Goal: Check status: Check status

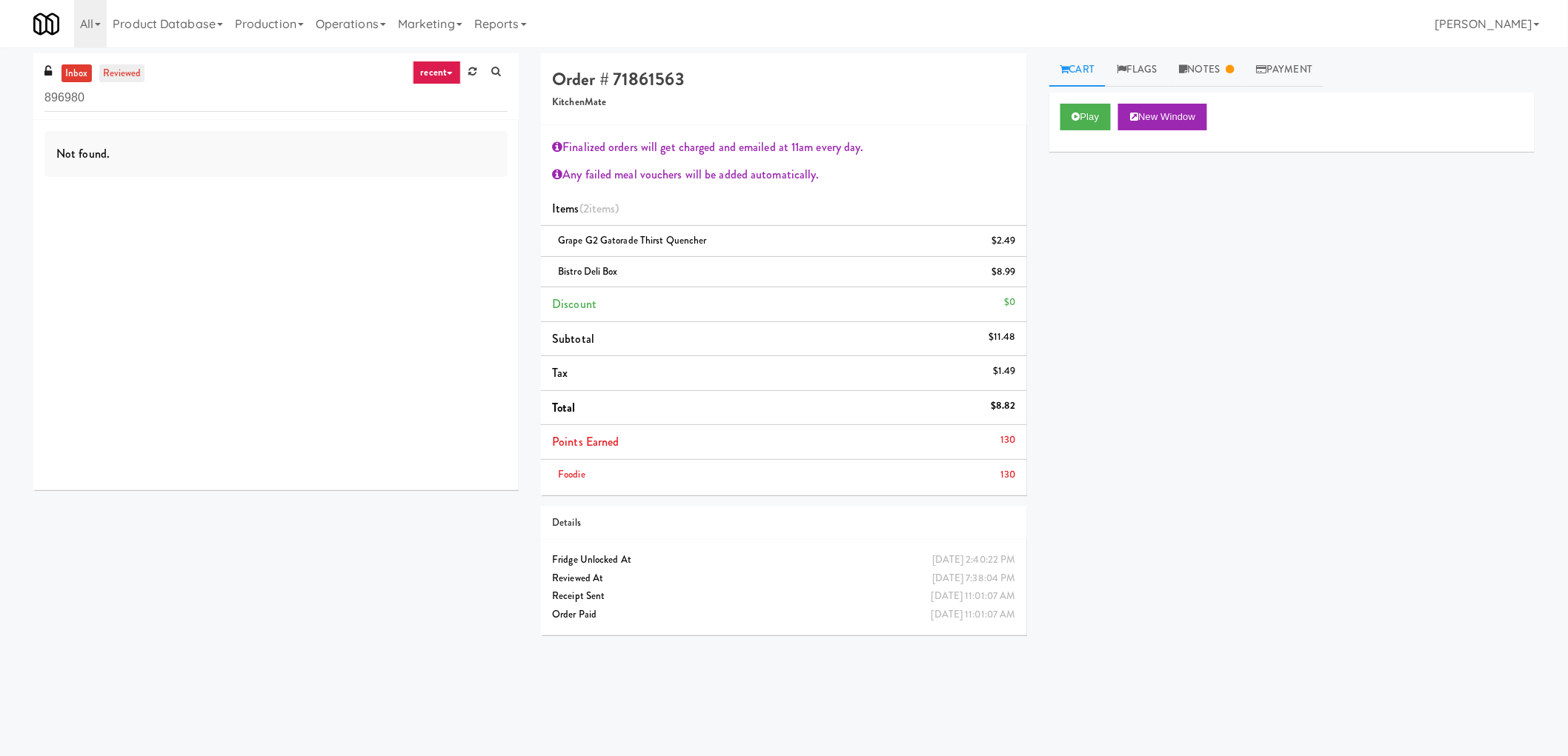
click at [125, 76] on link "reviewed" at bounding box center [122, 74] width 46 height 19
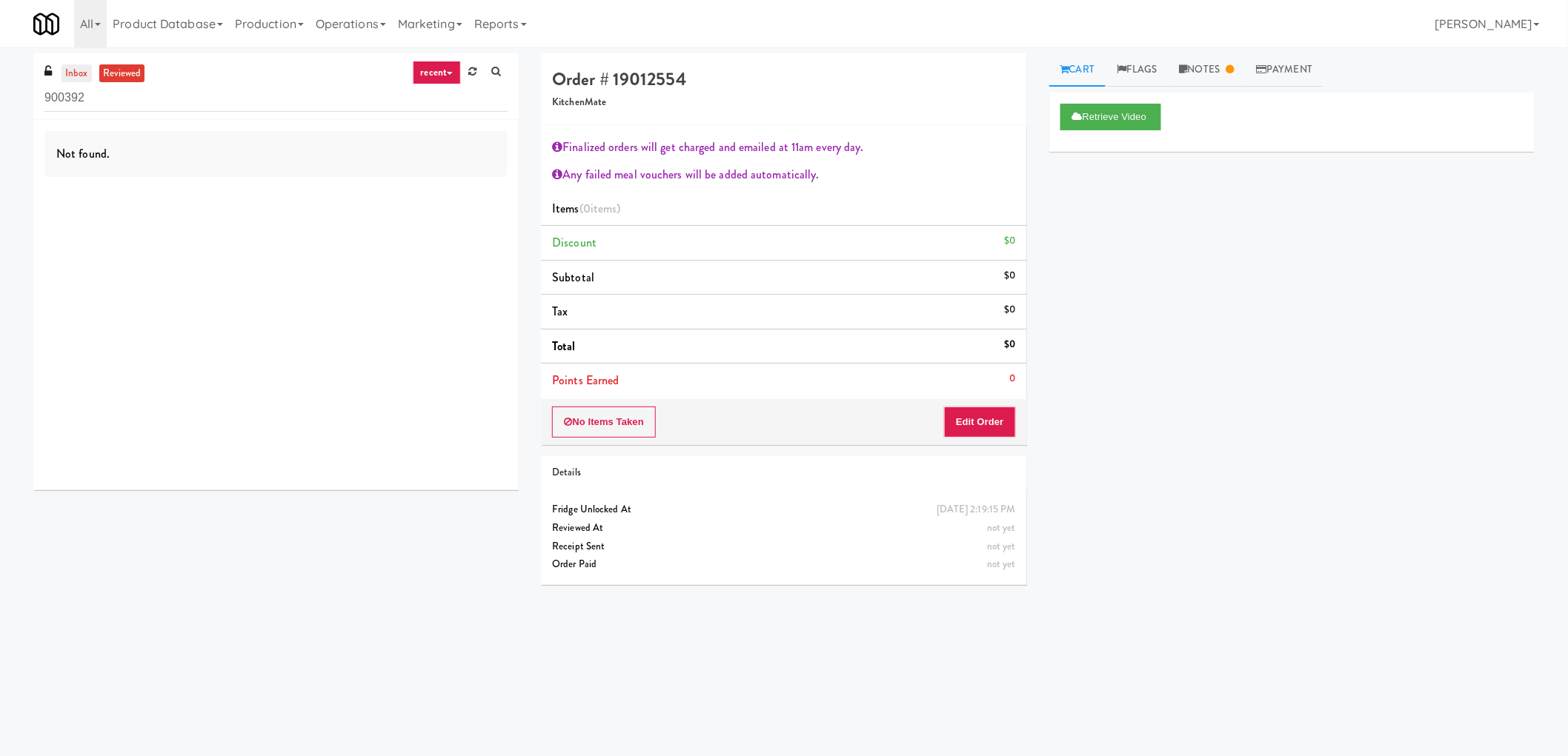
click at [70, 76] on link "inbox" at bounding box center [76, 74] width 30 height 19
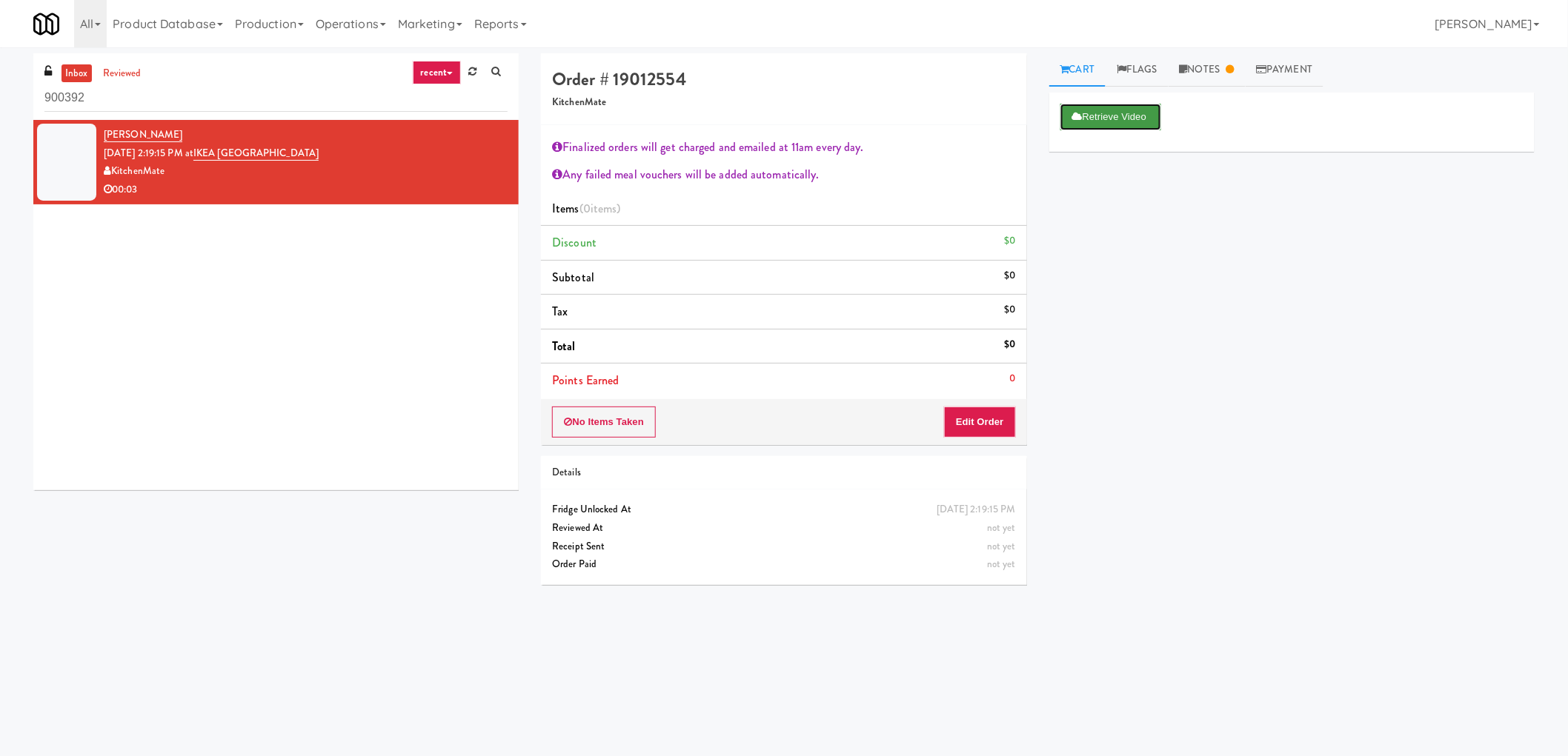
click at [1113, 115] on button "Retrieve Video" at bounding box center [1110, 117] width 101 height 26
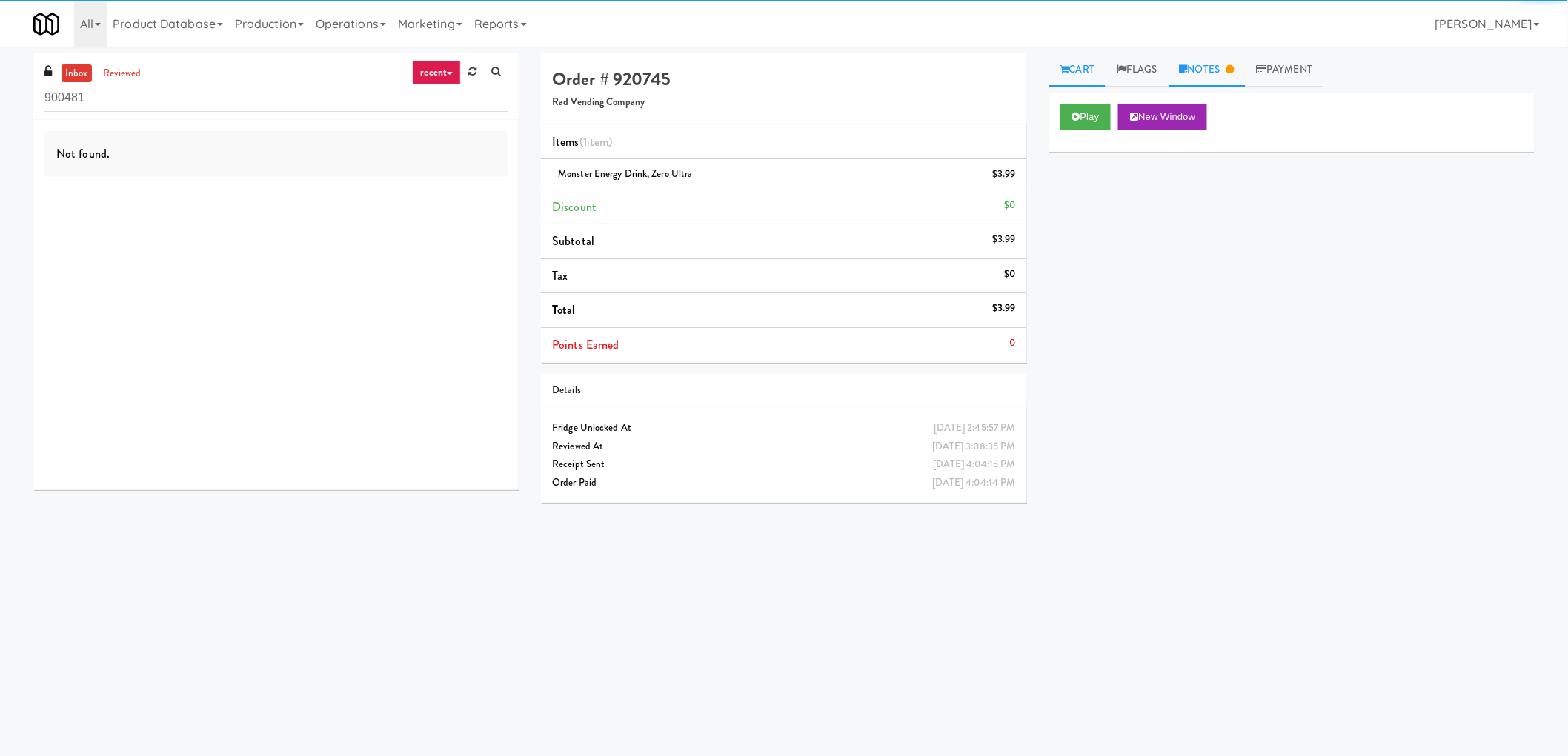
click at [1218, 72] on link "Notes" at bounding box center [1206, 69] width 77 height 34
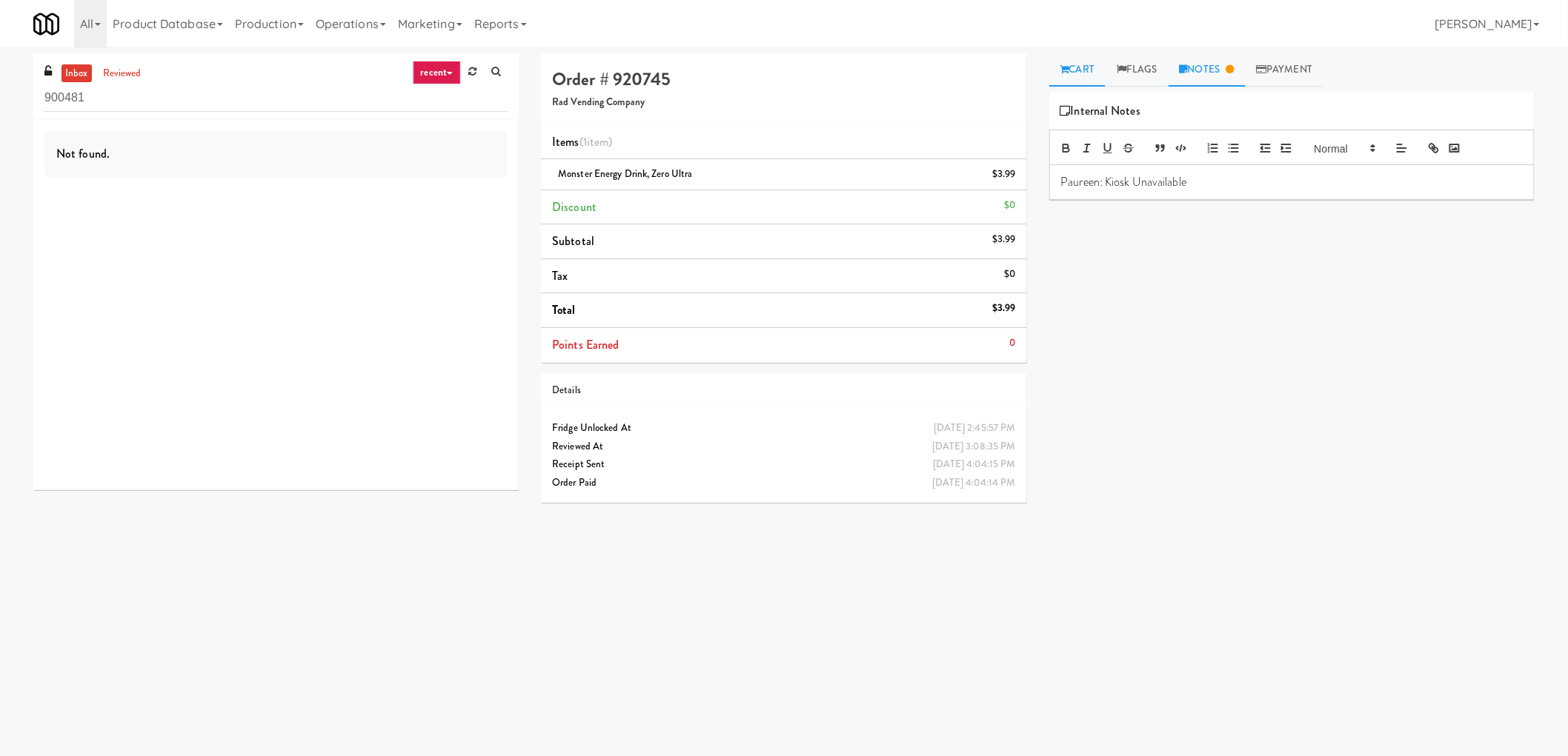
click at [1093, 65] on link "Cart" at bounding box center [1078, 69] width 57 height 34
click at [128, 71] on link "reviewed" at bounding box center [122, 74] width 46 height 19
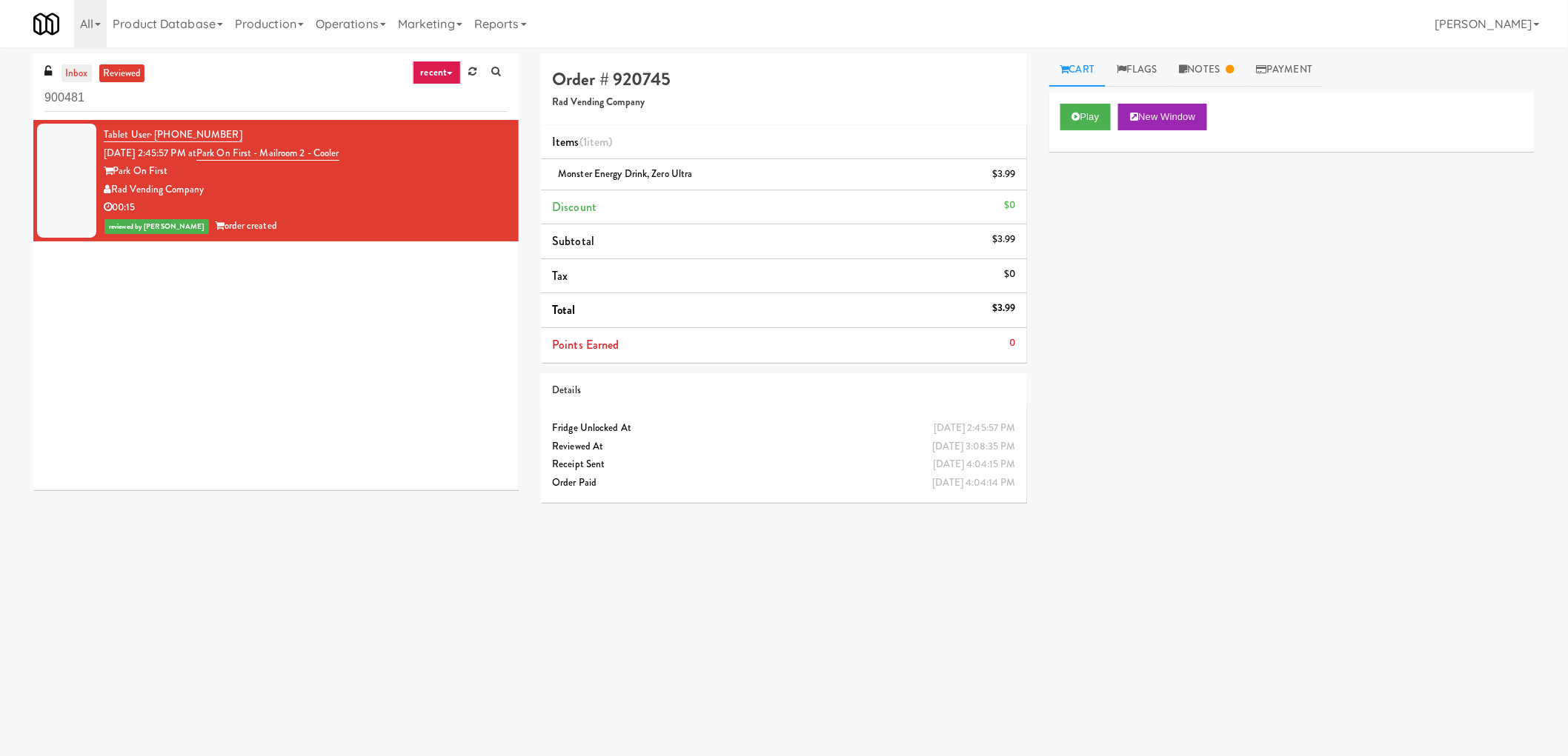
click at [72, 79] on link "inbox" at bounding box center [76, 74] width 30 height 19
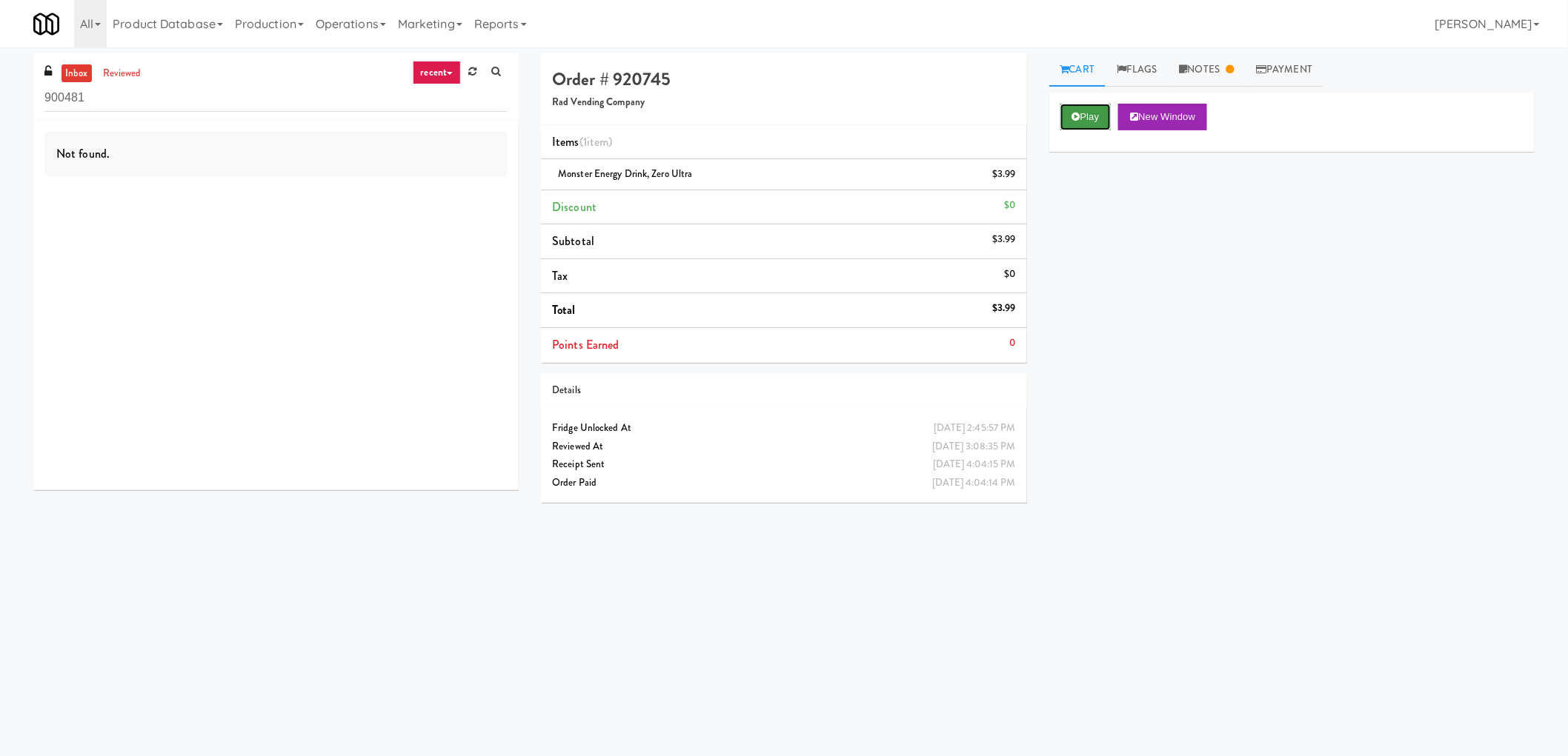
click at [1077, 115] on icon at bounding box center [1076, 116] width 8 height 9
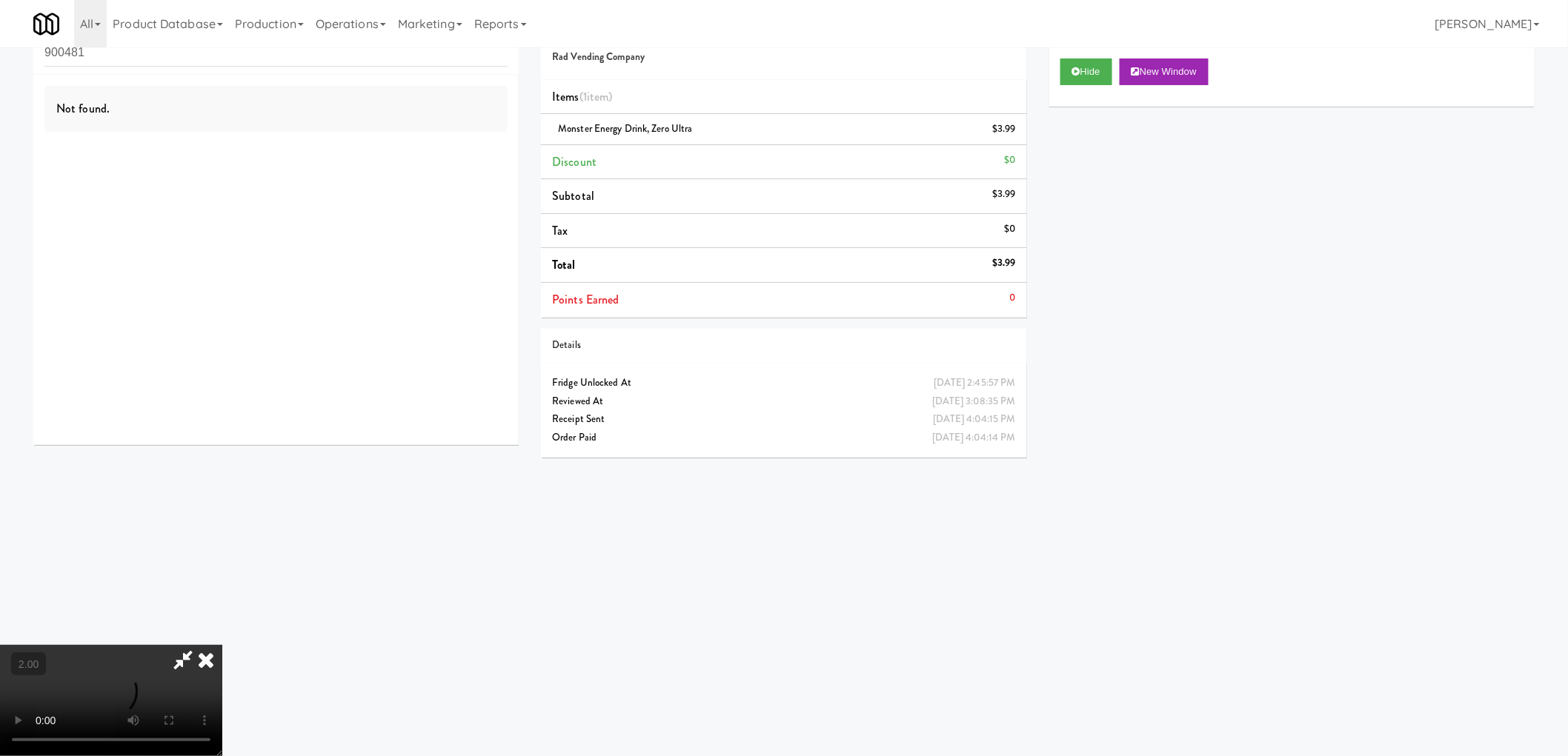
scroll to position [48, 0]
click at [222, 645] on video at bounding box center [111, 701] width 222 height 111
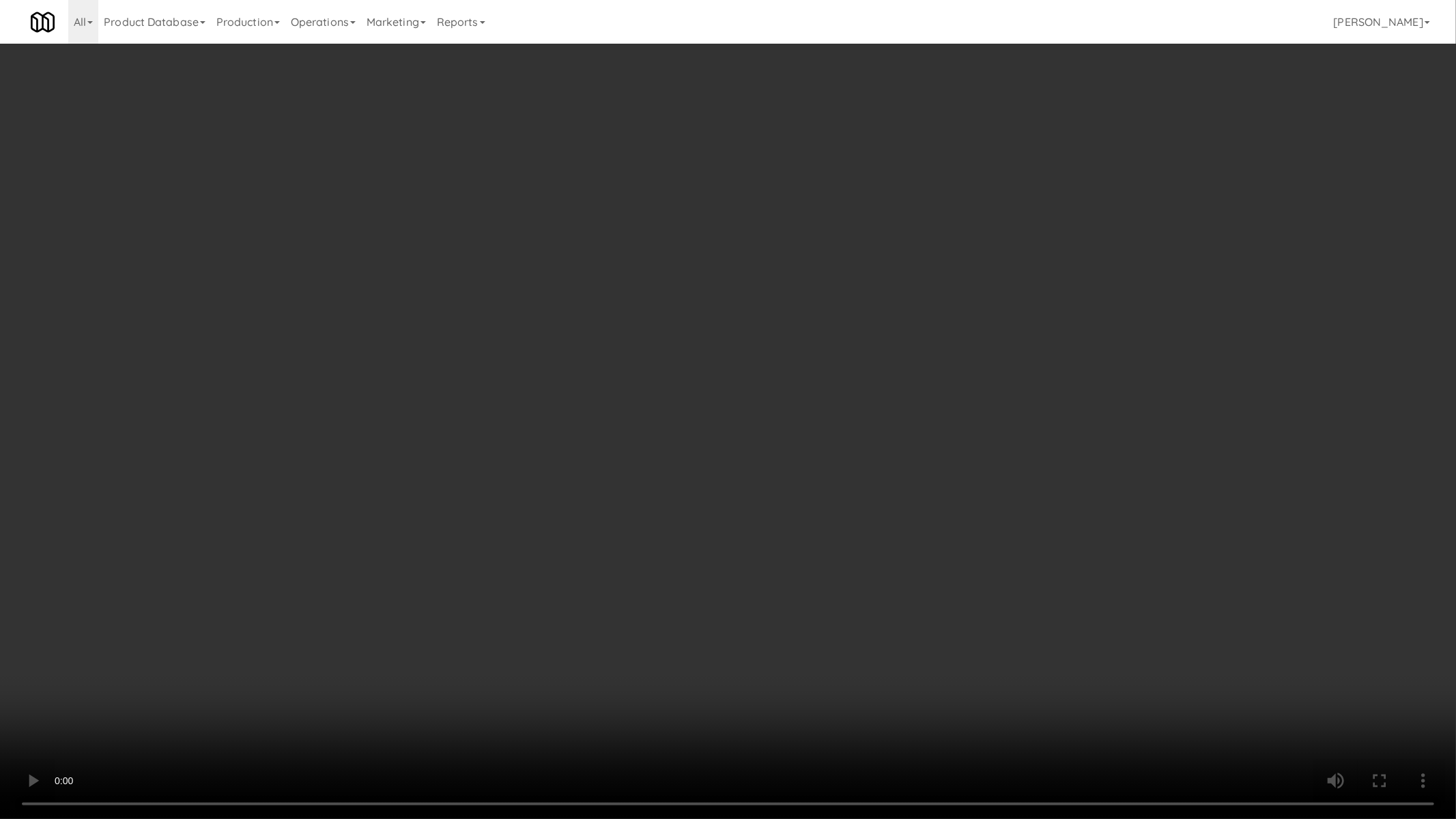
click at [810, 624] on video at bounding box center [728, 410] width 1456 height 819
click at [870, 528] on video at bounding box center [728, 410] width 1456 height 819
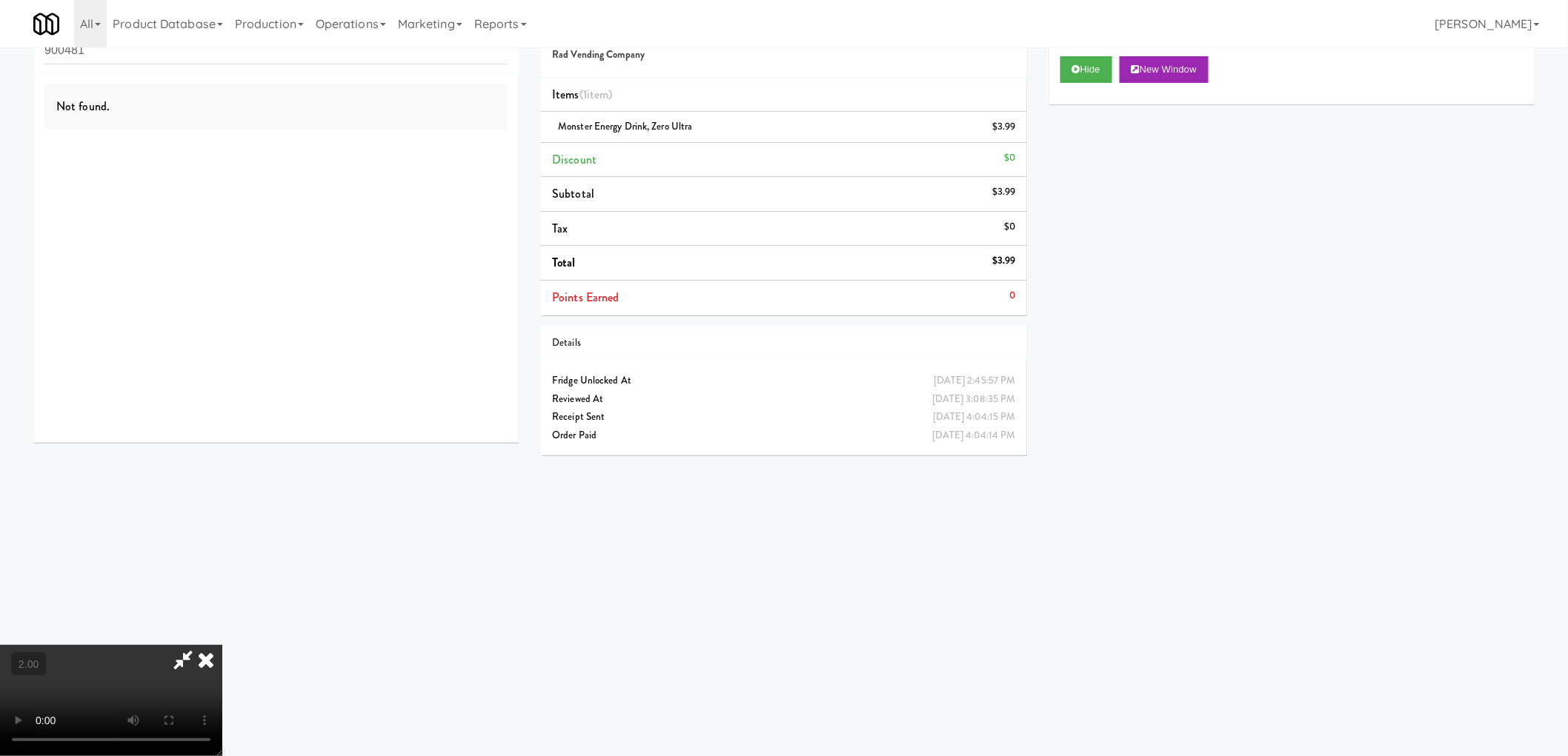
click at [222, 645] on icon at bounding box center [206, 660] width 33 height 30
